Goal: Task Accomplishment & Management: Use online tool/utility

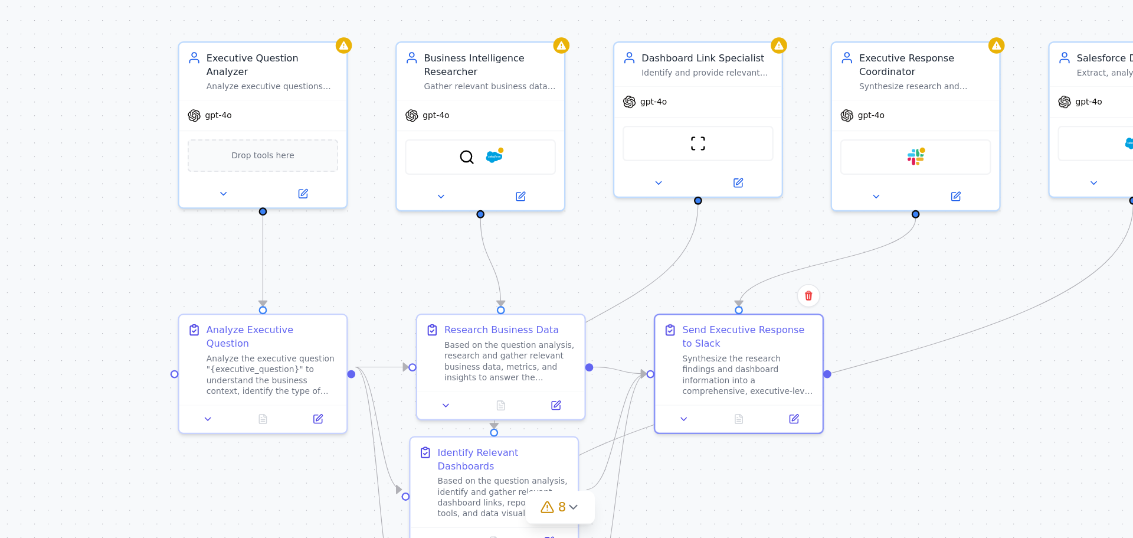
drag, startPoint x: 807, startPoint y: 492, endPoint x: 851, endPoint y: 459, distance: 55.2
click at [851, 459] on div ".deletable-edge-delete-btn { width: 20px; height: 20px; border: 0px solid #ffff…" at bounding box center [566, 299] width 1133 height 476
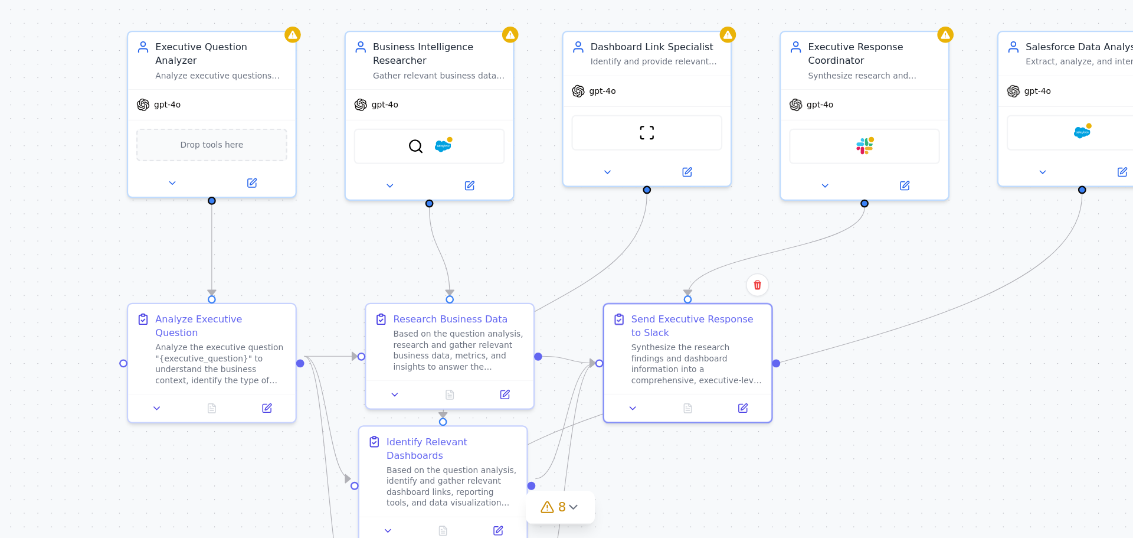
drag, startPoint x: 276, startPoint y: 341, endPoint x: 243, endPoint y: 334, distance: 34.4
click at [243, 334] on div ".deletable-edge-delete-btn { width: 20px; height: 20px; border: 0px solid #ffff…" at bounding box center [566, 299] width 1133 height 476
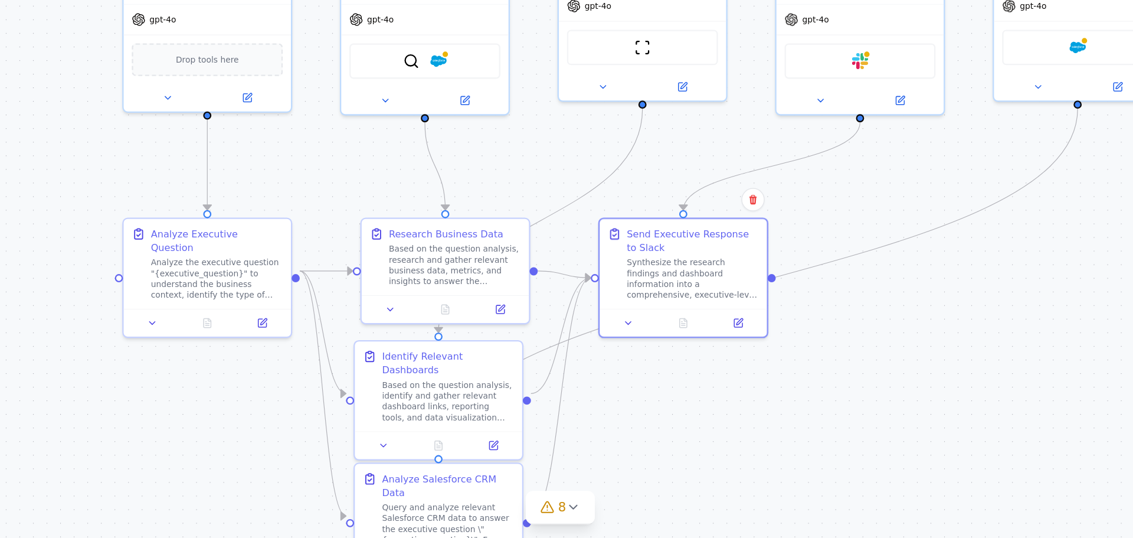
drag, startPoint x: 741, startPoint y: 499, endPoint x: 733, endPoint y: 424, distance: 75.4
click at [733, 424] on div ".deletable-edge-delete-btn { width: 20px; height: 20px; border: 0px solid #ffff…" at bounding box center [566, 299] width 1133 height 476
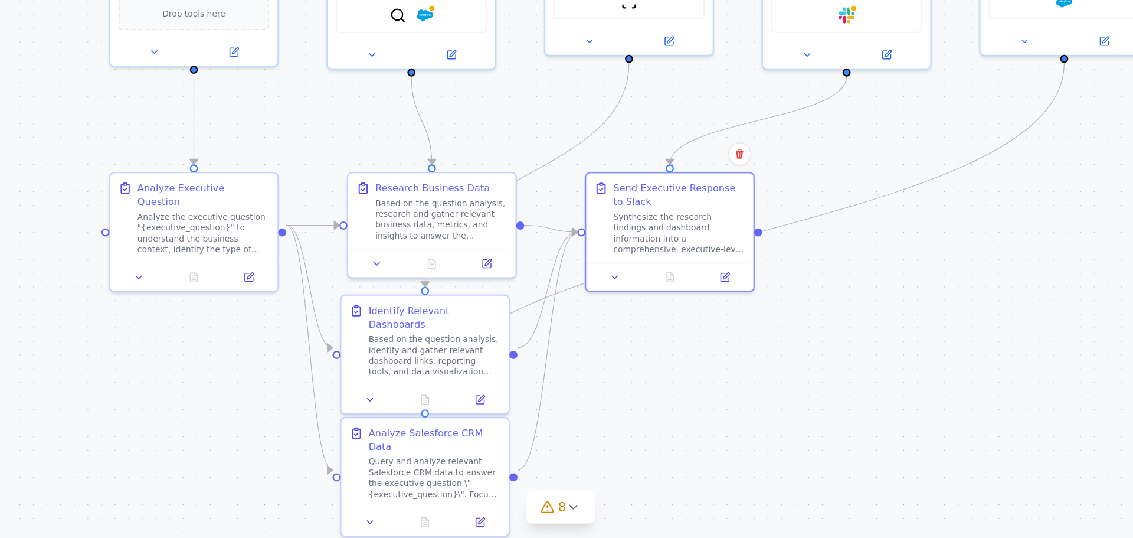
drag, startPoint x: 620, startPoint y: 456, endPoint x: 616, endPoint y: 444, distance: 12.0
click at [616, 444] on div ".deletable-edge-delete-btn { width: 20px; height: 20px; border: 0px solid #ffff…" at bounding box center [566, 299] width 1133 height 476
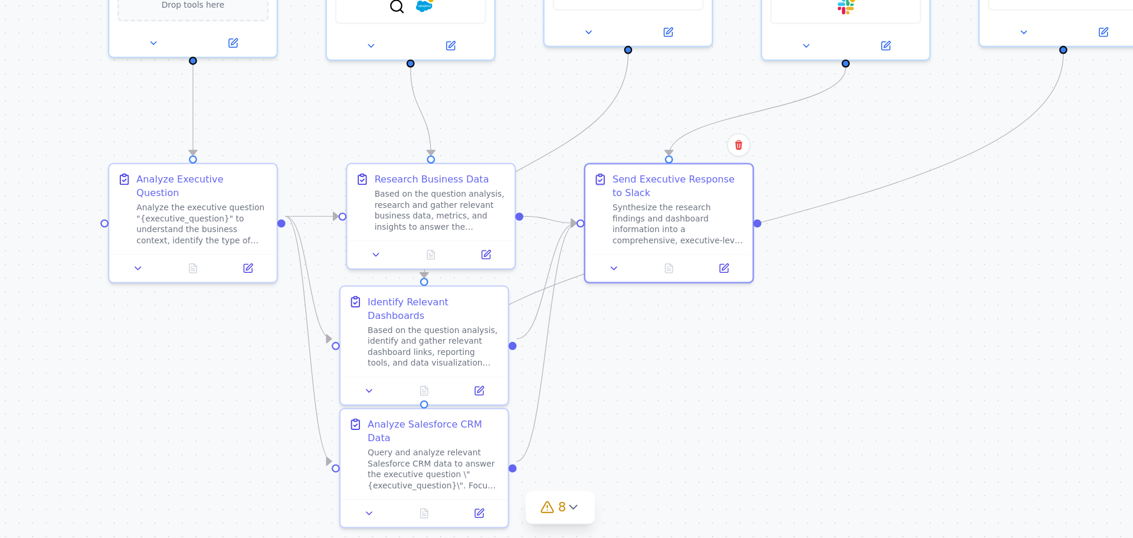
drag, startPoint x: 625, startPoint y: 475, endPoint x: 624, endPoint y: 469, distance: 5.9
click at [624, 469] on div ".deletable-edge-delete-btn { width: 20px; height: 20px; border: 0px solid #ffff…" at bounding box center [566, 299] width 1133 height 476
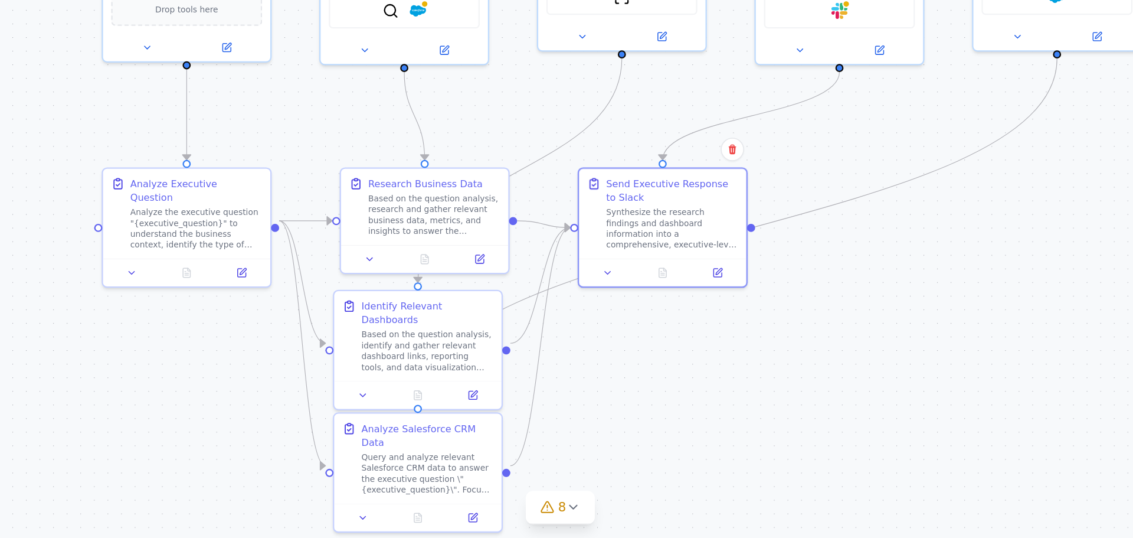
click at [632, 463] on div ".deletable-edge-delete-btn { width: 20px; height: 20px; border: 0px solid #ffff…" at bounding box center [566, 299] width 1133 height 476
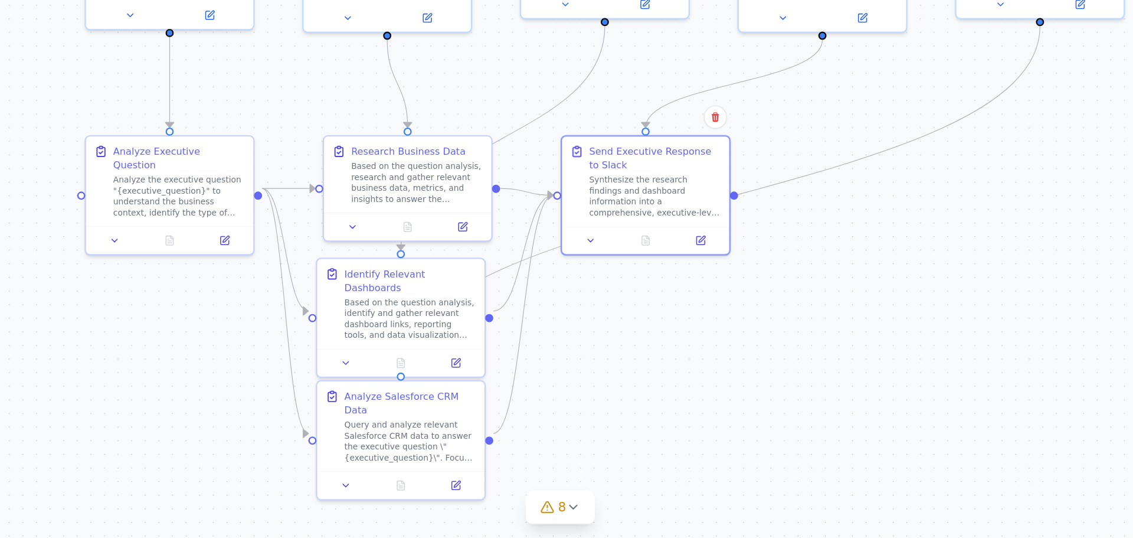
drag, startPoint x: 682, startPoint y: 473, endPoint x: 661, endPoint y: 459, distance: 25.5
click at [671, 451] on div ".deletable-edge-delete-btn { width: 20px; height: 20px; border: 0px solid #ffff…" at bounding box center [566, 299] width 1133 height 476
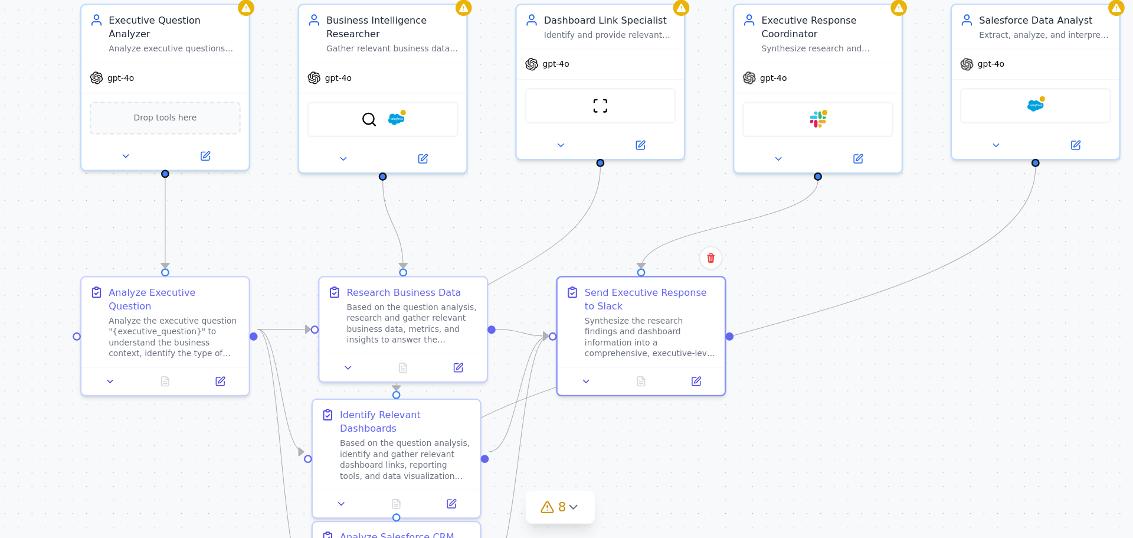
drag, startPoint x: 764, startPoint y: 414, endPoint x: 760, endPoint y: 511, distance: 96.3
click at [760, 511] on div ".deletable-edge-delete-btn { width: 20px; height: 20px; border: 0px solid #ffff…" at bounding box center [566, 299] width 1133 height 476
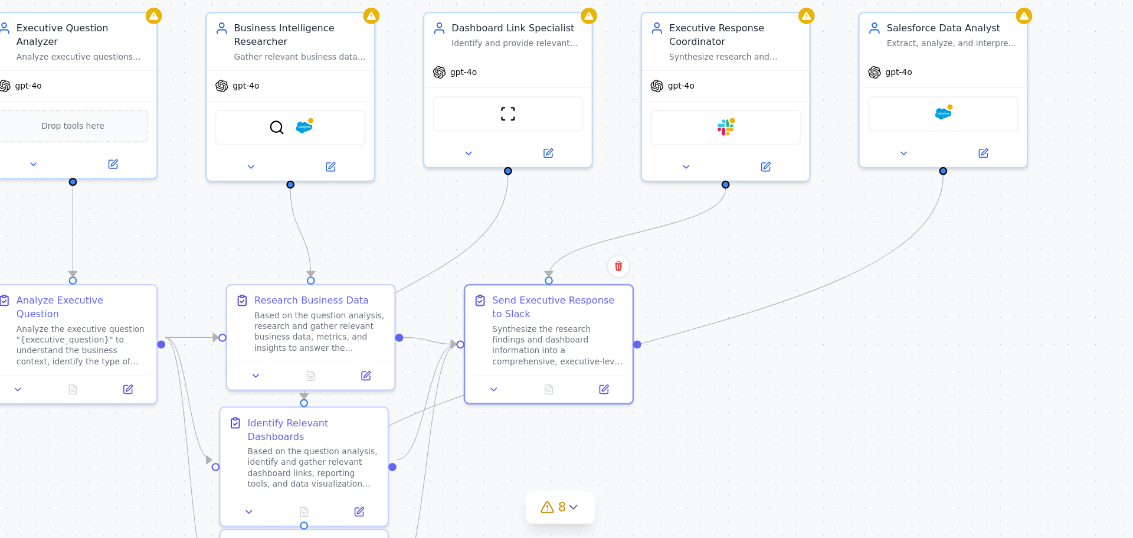
drag, startPoint x: 783, startPoint y: 436, endPoint x: 714, endPoint y: 444, distance: 69.6
click at [714, 446] on div ".deletable-edge-delete-btn { width: 20px; height: 20px; border: 0px solid #ffff…" at bounding box center [566, 299] width 1133 height 476
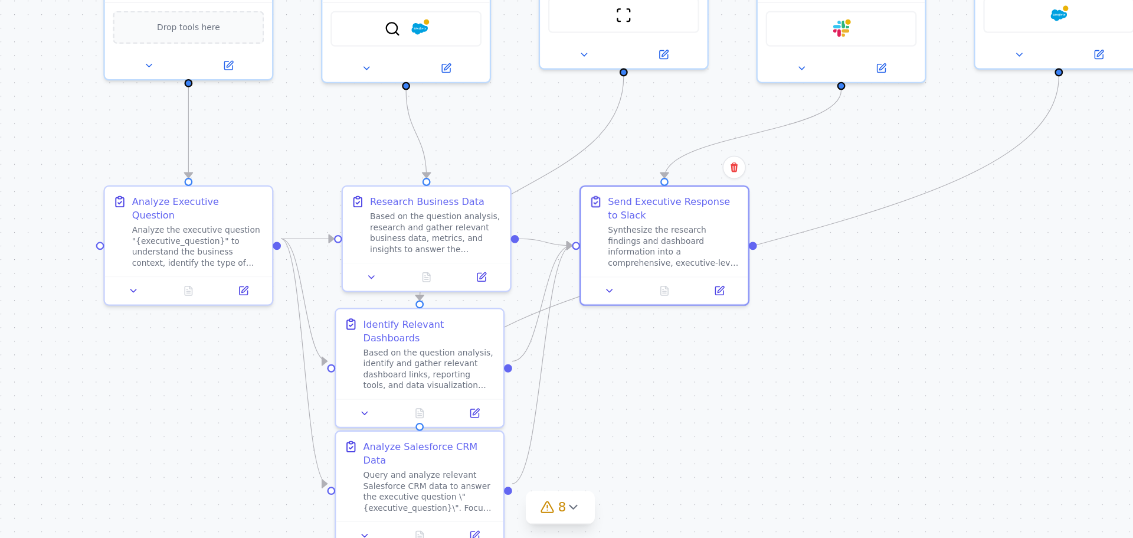
drag, startPoint x: 715, startPoint y: 449, endPoint x: 801, endPoint y: 359, distance: 124.4
click at [801, 359] on div ".deletable-edge-delete-btn { width: 20px; height: 20px; border: 0px solid #ffff…" at bounding box center [566, 299] width 1133 height 476
